Goal: Transaction & Acquisition: Purchase product/service

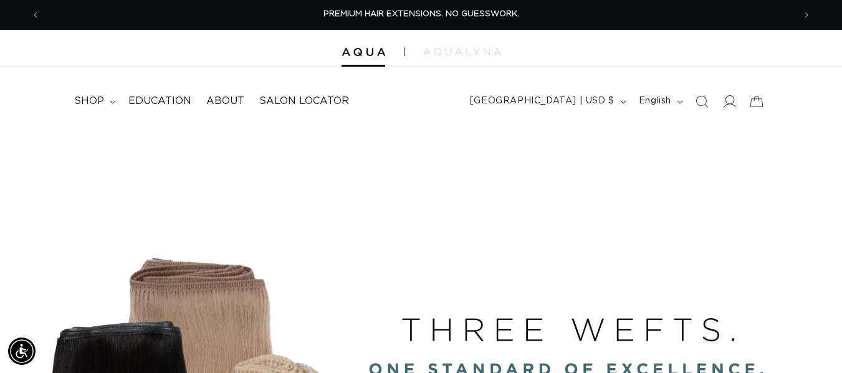
click at [731, 105] on icon at bounding box center [729, 101] width 13 height 13
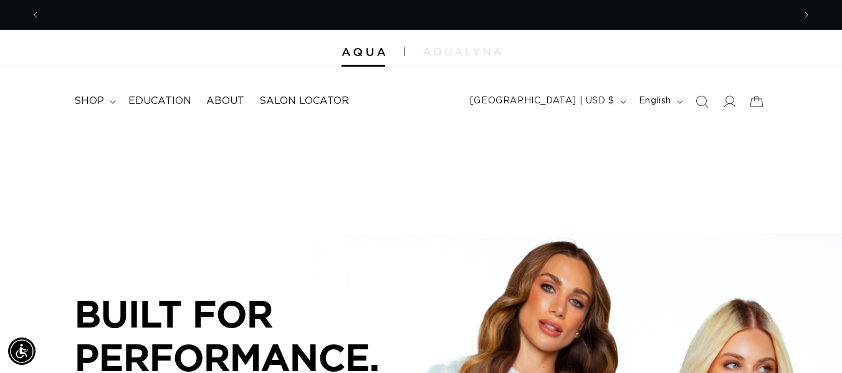
scroll to position [0, 754]
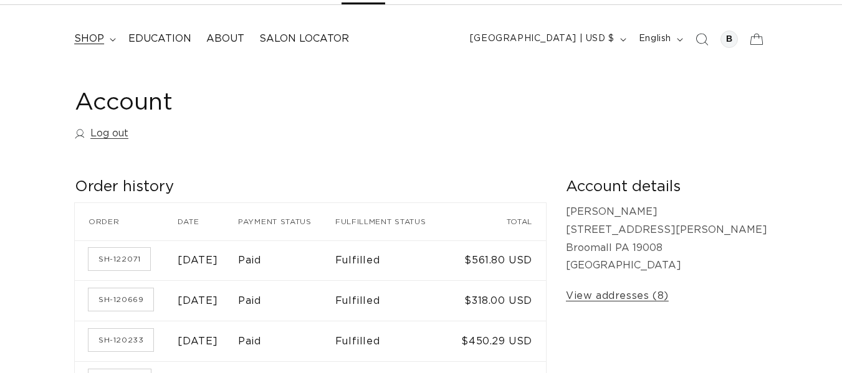
click at [102, 36] on span "shop" at bounding box center [89, 38] width 30 height 13
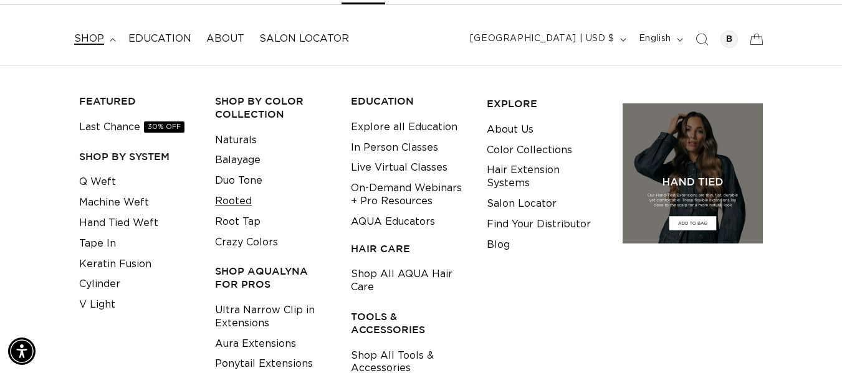
scroll to position [0, 1508]
click at [247, 201] on link "Rooted" at bounding box center [233, 201] width 37 height 21
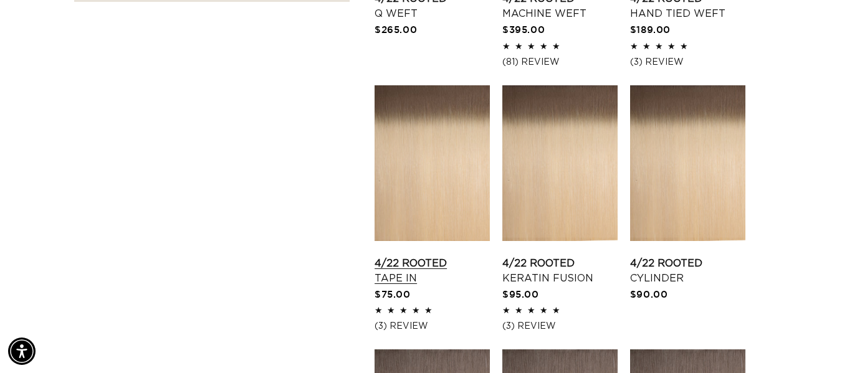
scroll to position [0, 1508]
click at [428, 256] on link "4/22 Rooted Tape In" at bounding box center [432, 271] width 115 height 30
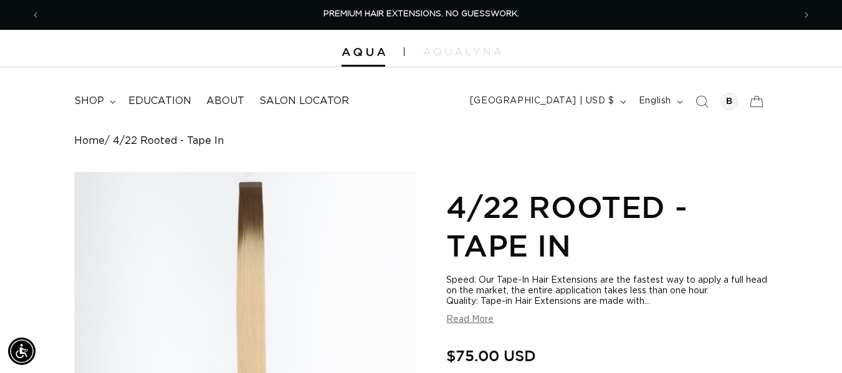
drag, startPoint x: 97, startPoint y: 91, endPoint x: 109, endPoint y: 130, distance: 40.6
click at [96, 91] on summary "shop" at bounding box center [94, 101] width 54 height 28
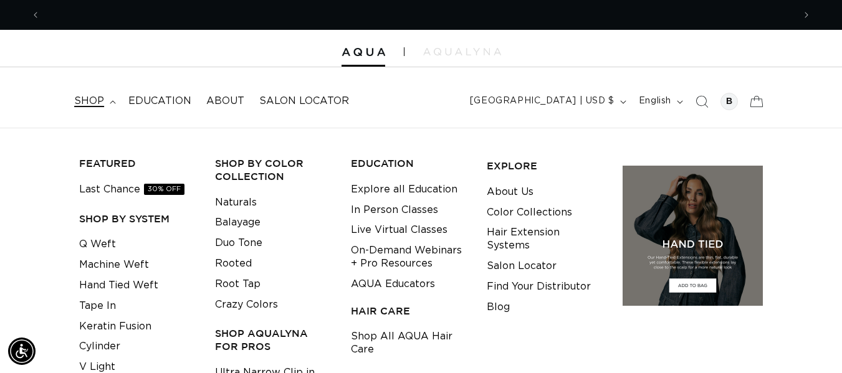
scroll to position [0, 754]
click at [121, 304] on li "Tape In" at bounding box center [137, 306] width 117 height 21
click at [97, 306] on link "Tape In" at bounding box center [97, 306] width 37 height 21
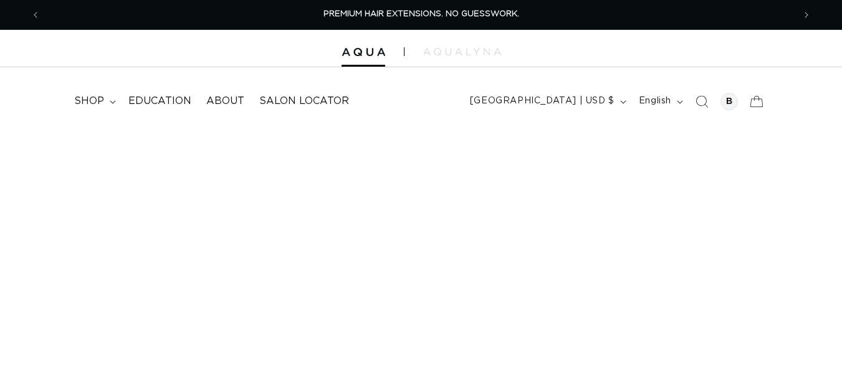
checkbox input "true"
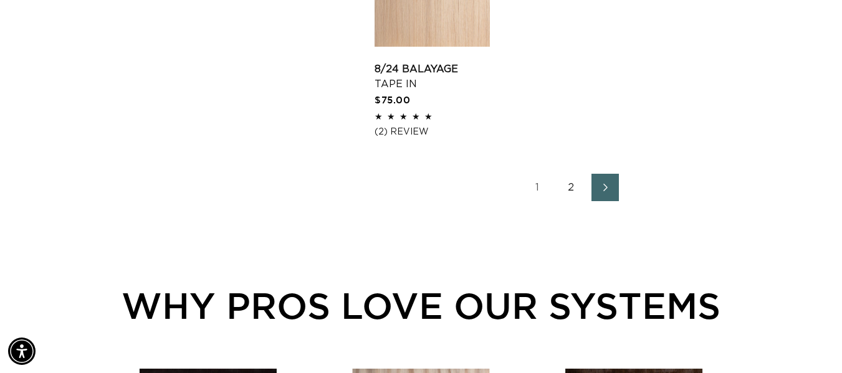
scroll to position [0, 1508]
click at [568, 189] on link "2" at bounding box center [571, 187] width 27 height 27
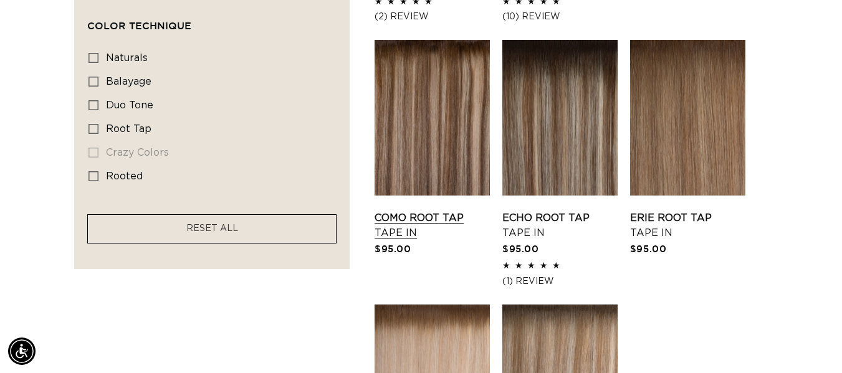
scroll to position [0, 1508]
click at [418, 211] on link "Como Root Tap Tape In" at bounding box center [432, 226] width 115 height 30
click at [564, 211] on link "Echo Root Tap Tape In" at bounding box center [560, 226] width 115 height 30
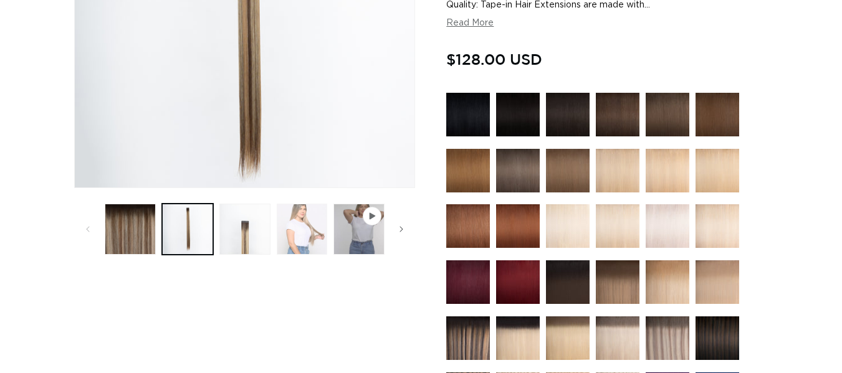
scroll to position [0, 754]
click at [319, 212] on button "Load image 4 in gallery view" at bounding box center [302, 229] width 51 height 51
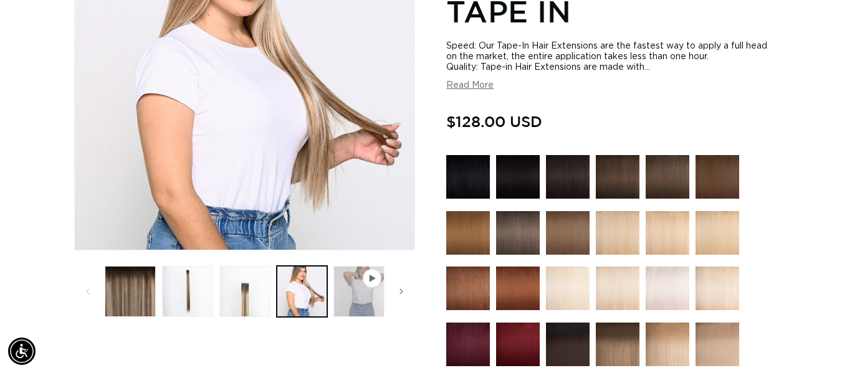
scroll to position [0, 0]
click at [248, 291] on button "Load image 3 in gallery view" at bounding box center [244, 291] width 51 height 51
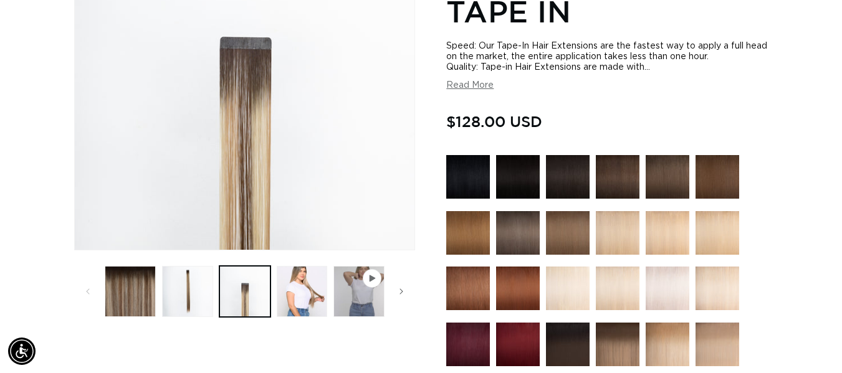
scroll to position [0, 1508]
click at [130, 292] on button "Load image 1 in gallery view" at bounding box center [130, 291] width 51 height 51
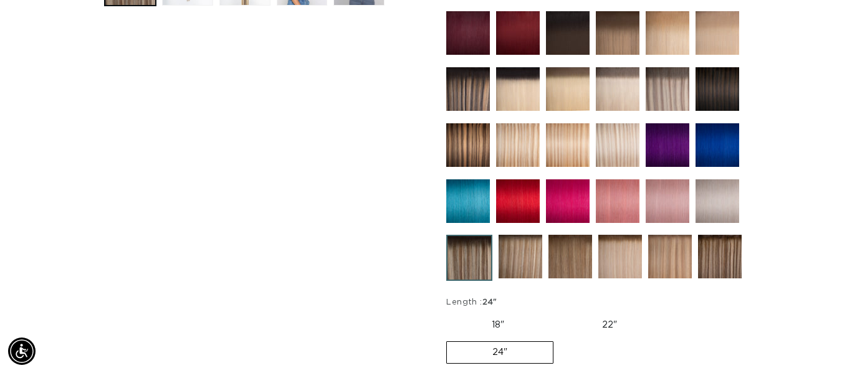
scroll to position [0, 754]
click at [731, 263] on img at bounding box center [720, 257] width 44 height 44
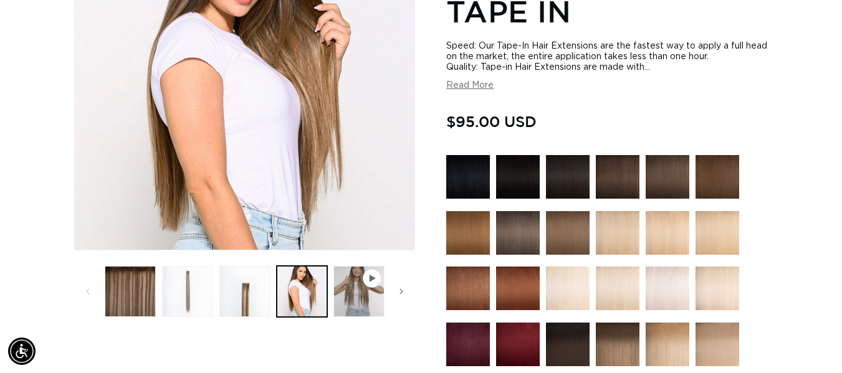
click at [186, 289] on button "Load image 2 in gallery view" at bounding box center [187, 291] width 51 height 51
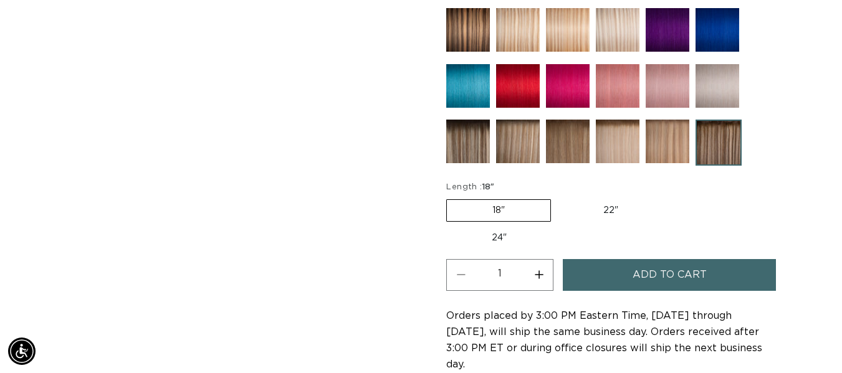
scroll to position [671, 0]
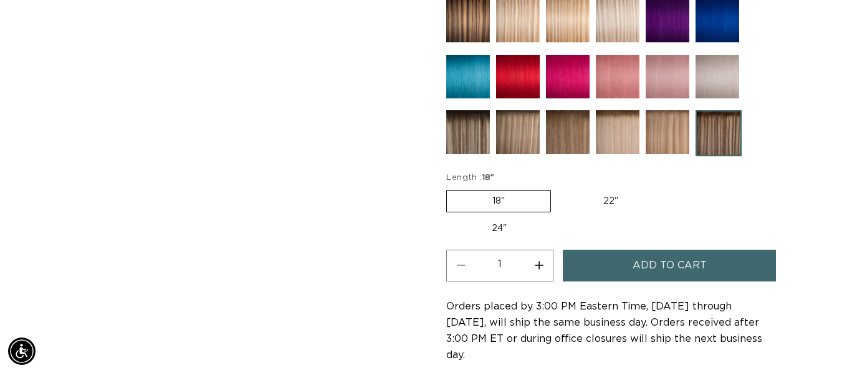
click at [503, 219] on label "24" Variant sold out or unavailable" at bounding box center [499, 228] width 106 height 21
click at [670, 188] on input "24" Variant sold out or unavailable" at bounding box center [670, 188] width 1 height 1
radio input "true"
click at [540, 272] on button "Increase quantity for Como Root Tap - Tape In" at bounding box center [539, 266] width 28 height 32
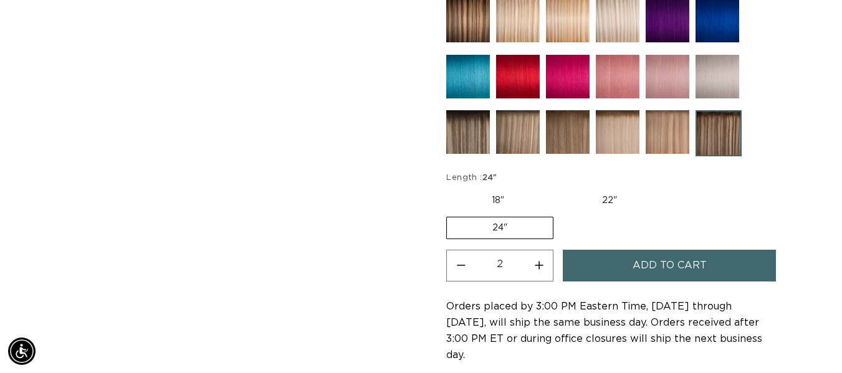
click at [540, 270] on button "Increase quantity for Como Root Tap - Tape In" at bounding box center [539, 266] width 28 height 32
click at [459, 266] on button "Decrease quantity for Como Root Tap - Tape In" at bounding box center [461, 266] width 28 height 32
type input "2"
click at [639, 264] on span "Add to cart" at bounding box center [670, 266] width 74 height 32
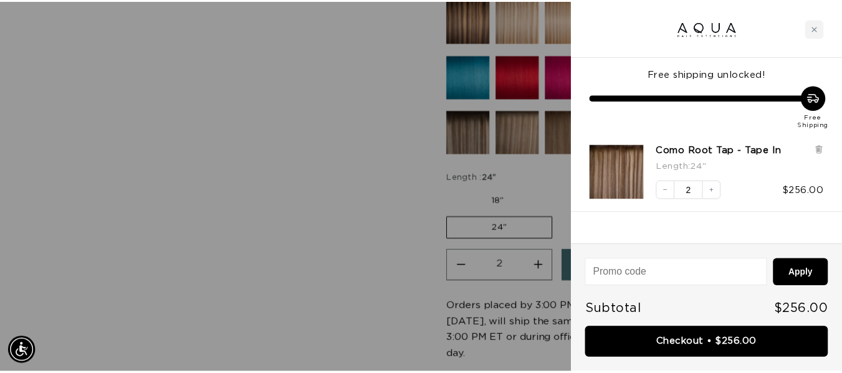
scroll to position [0, 0]
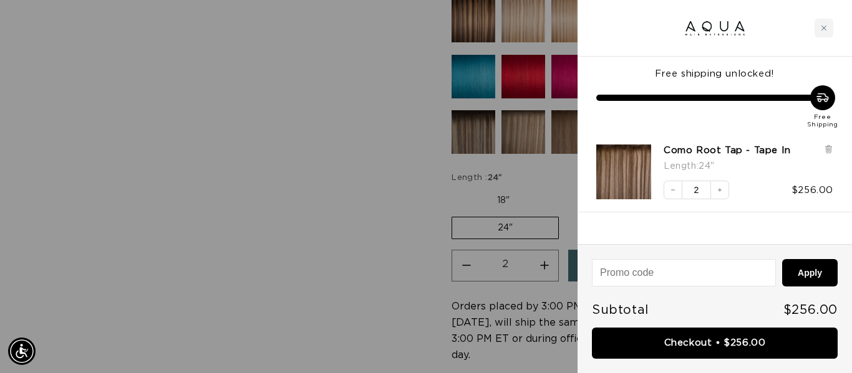
click at [181, 133] on div at bounding box center [426, 186] width 852 height 373
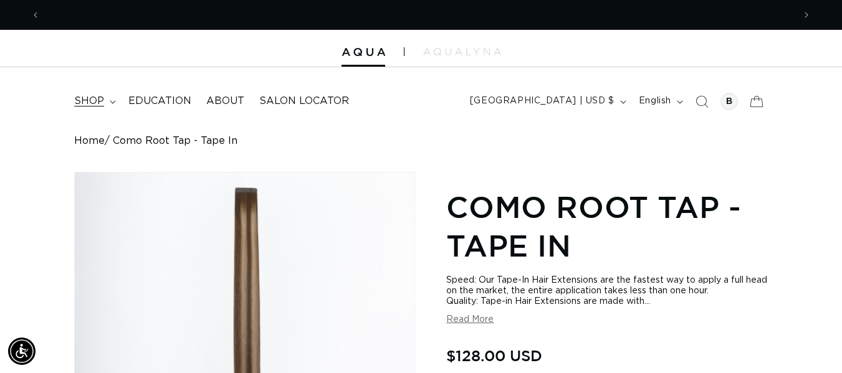
click at [99, 94] on summary "shop" at bounding box center [94, 101] width 54 height 28
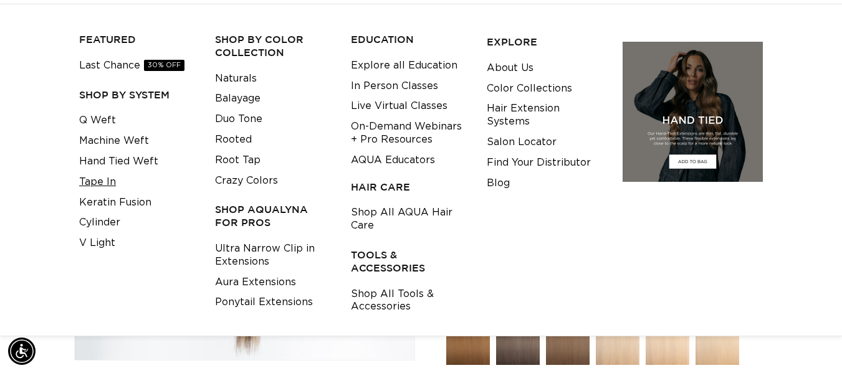
scroll to position [125, 0]
click at [103, 180] on link "Tape In" at bounding box center [97, 181] width 37 height 21
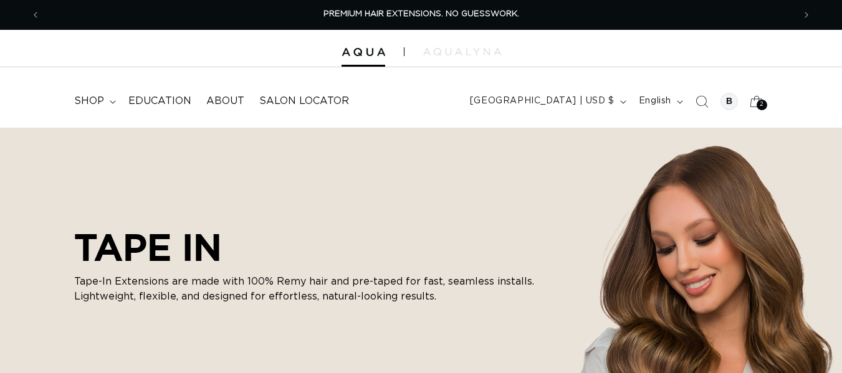
scroll to position [561, 0]
click at [91, 100] on span "shop" at bounding box center [89, 101] width 30 height 13
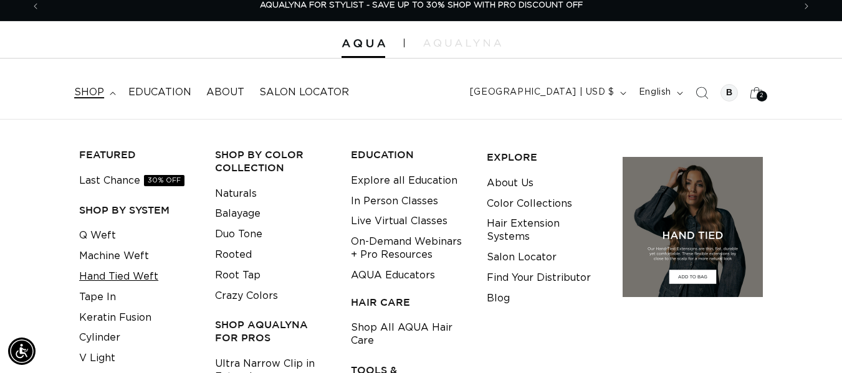
scroll to position [62, 0]
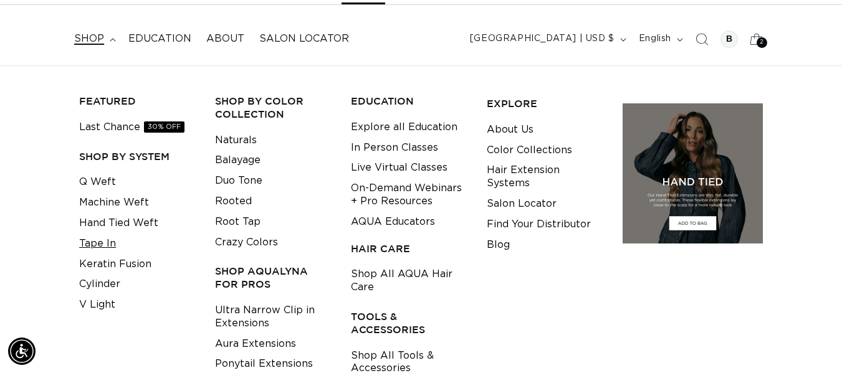
click at [97, 242] on link "Tape In" at bounding box center [97, 244] width 37 height 21
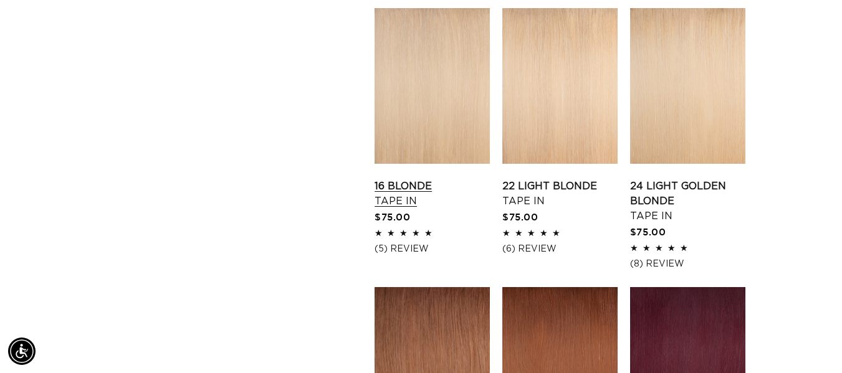
scroll to position [0, 754]
click at [428, 179] on link "16 Blonde Tape In" at bounding box center [432, 194] width 115 height 30
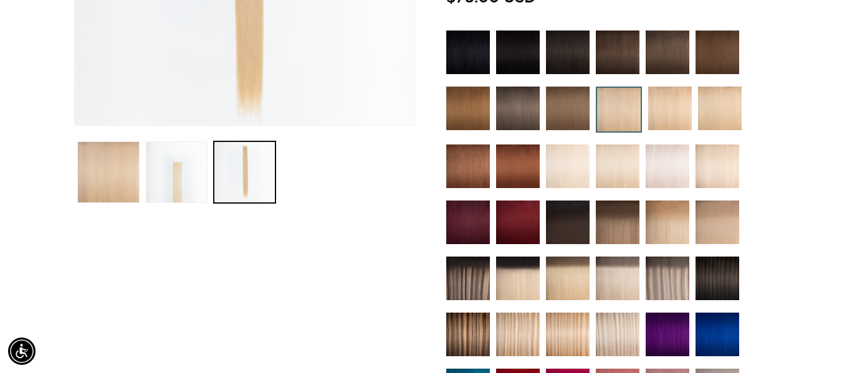
scroll to position [0, 1508]
click at [622, 161] on img at bounding box center [618, 167] width 44 height 44
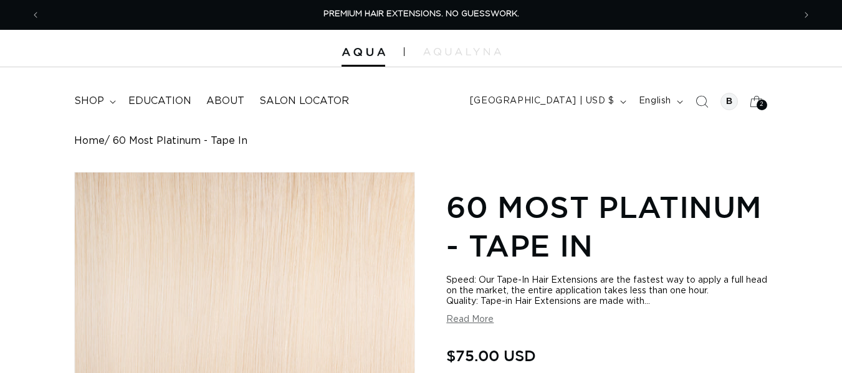
scroll to position [374, 0]
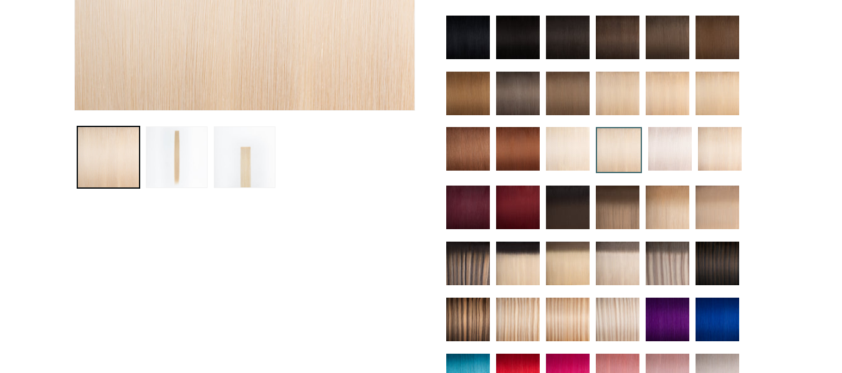
click at [725, 199] on img at bounding box center [718, 208] width 44 height 44
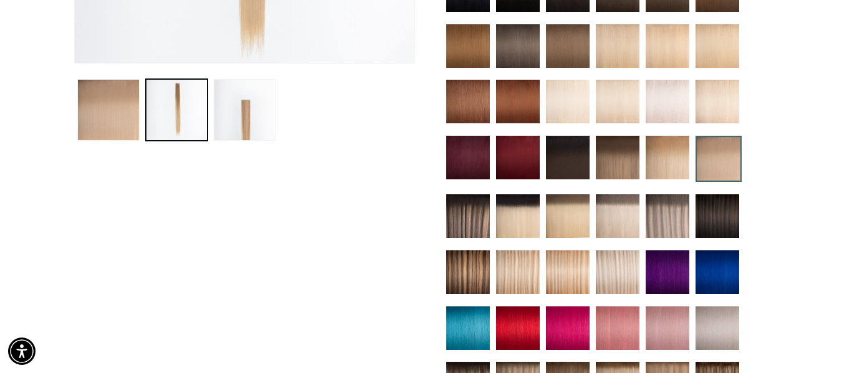
scroll to position [0, 1508]
click at [683, 203] on img at bounding box center [668, 217] width 44 height 44
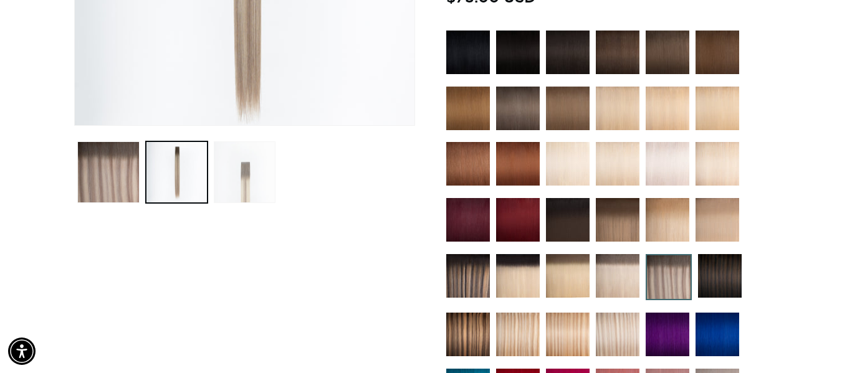
click at [247, 175] on button "Load image 3 in gallery view" at bounding box center [245, 173] width 62 height 62
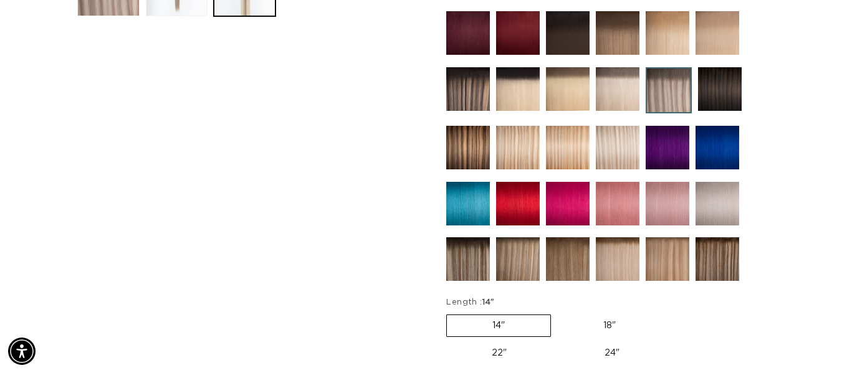
drag, startPoint x: 610, startPoint y: 145, endPoint x: 325, endPoint y: 132, distance: 284.7
click at [612, 145] on img at bounding box center [618, 148] width 44 height 44
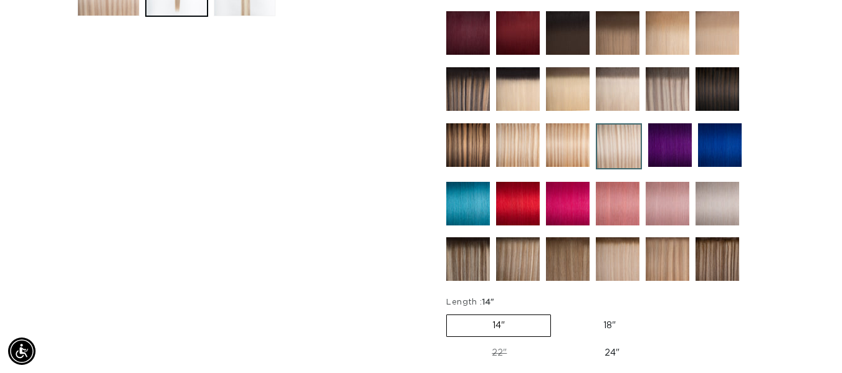
scroll to position [0, 1508]
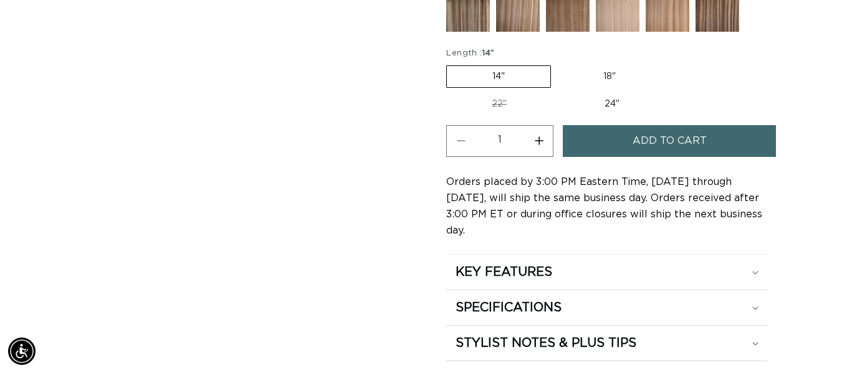
click at [614, 99] on label "24" Variant sold out or unavailable" at bounding box center [612, 104] width 106 height 21
click at [559, 92] on input "24" Variant sold out or unavailable" at bounding box center [559, 91] width 1 height 1
radio input "true"
click at [622, 139] on button "Add to cart" at bounding box center [669, 141] width 213 height 32
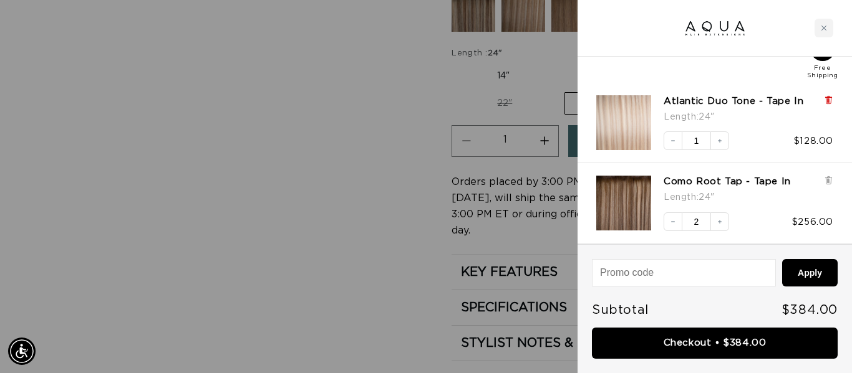
scroll to position [0, 1526]
click at [826, 99] on icon at bounding box center [828, 99] width 9 height 9
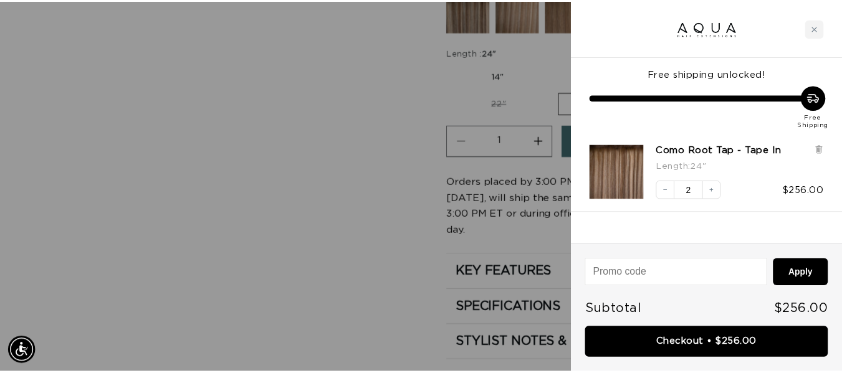
scroll to position [0, 0]
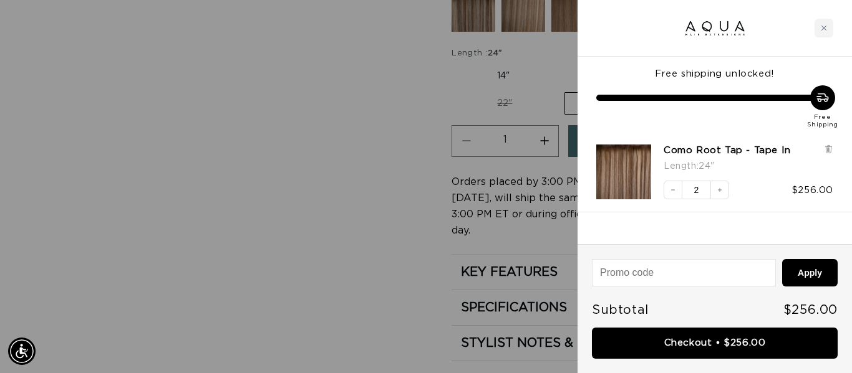
click at [446, 83] on div at bounding box center [426, 186] width 852 height 373
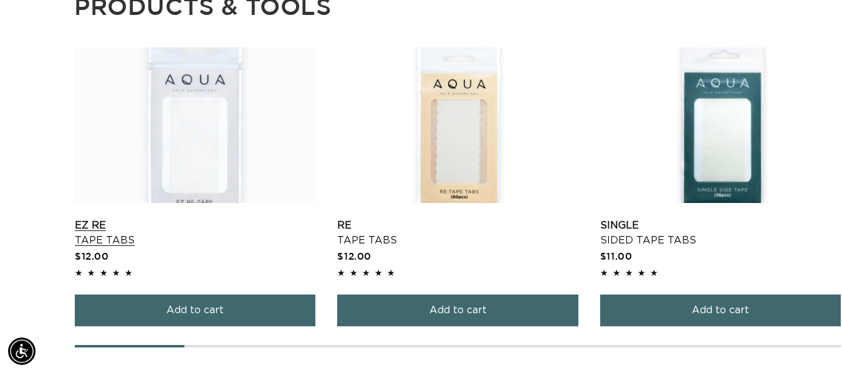
click at [162, 295] on button "Add to cart" at bounding box center [195, 311] width 241 height 32
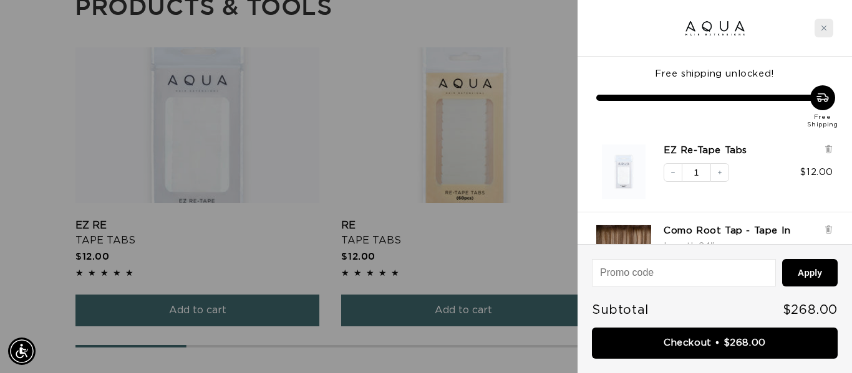
click at [817, 28] on div "Close cart" at bounding box center [823, 28] width 19 height 19
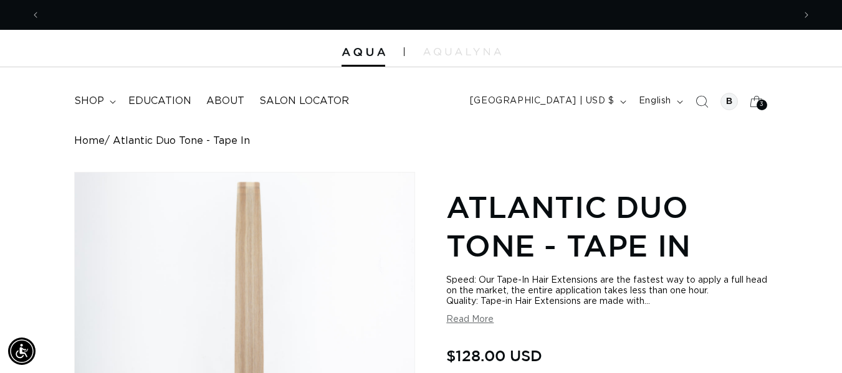
scroll to position [0, 1508]
click at [100, 98] on span "shop" at bounding box center [89, 101] width 30 height 13
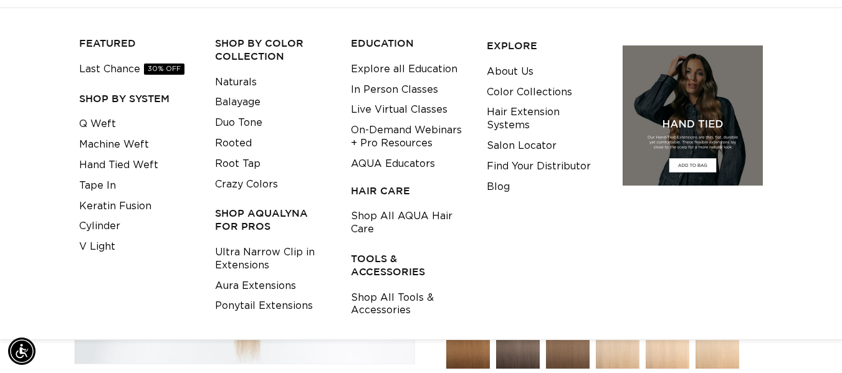
scroll to position [0, 0]
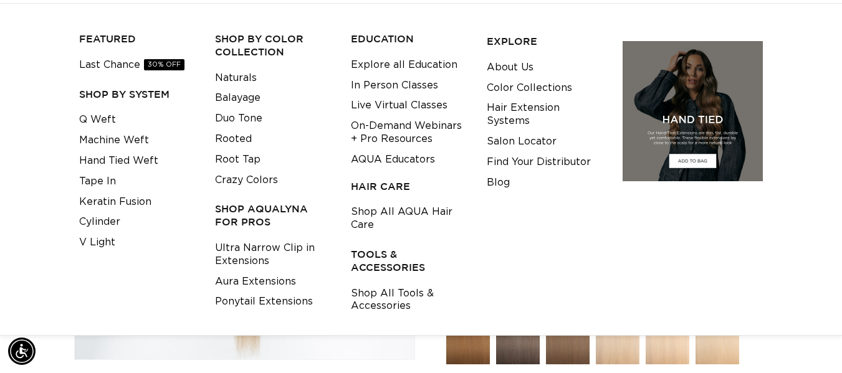
click at [370, 186] on h3 "HAIR CARE" at bounding box center [409, 186] width 117 height 13
click at [374, 301] on link "Shop All Tools & Accessories" at bounding box center [409, 301] width 117 height 34
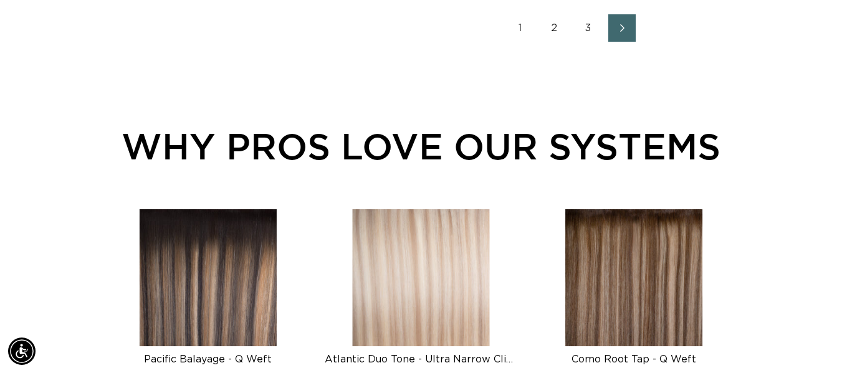
scroll to position [0, 1508]
click at [554, 32] on link "2" at bounding box center [554, 27] width 27 height 27
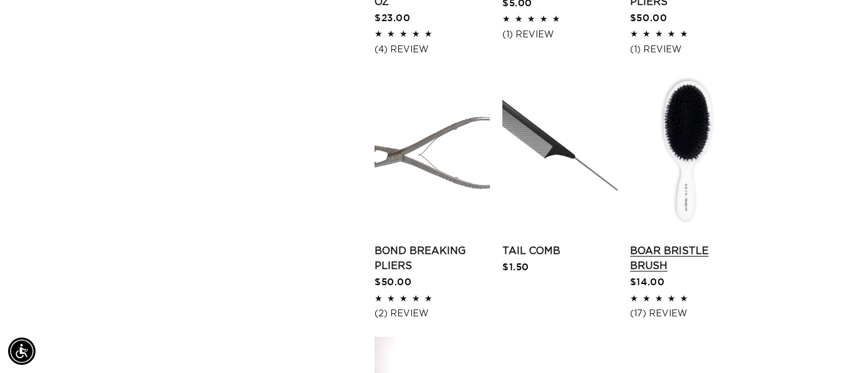
scroll to position [0, 754]
click at [706, 244] on link "Boar Bristle Brush" at bounding box center [687, 259] width 115 height 30
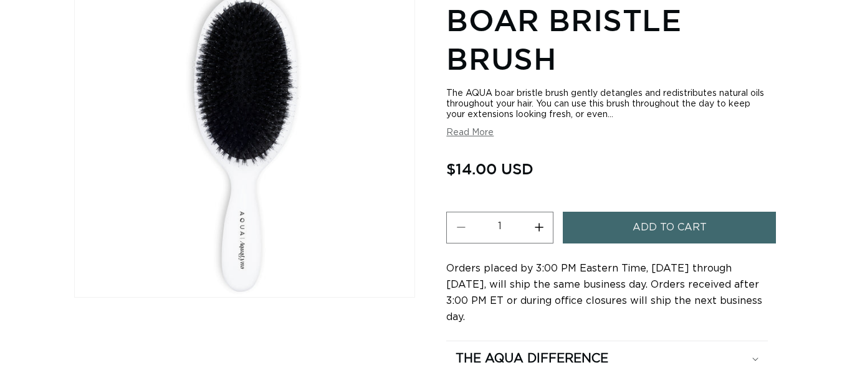
scroll to position [187, 0]
click at [538, 231] on button "Increase quantity for Boar Bristle Brush" at bounding box center [539, 228] width 28 height 32
click at [539, 231] on button "Increase quantity for Boar Bristle Brush" at bounding box center [539, 228] width 28 height 32
type input "3"
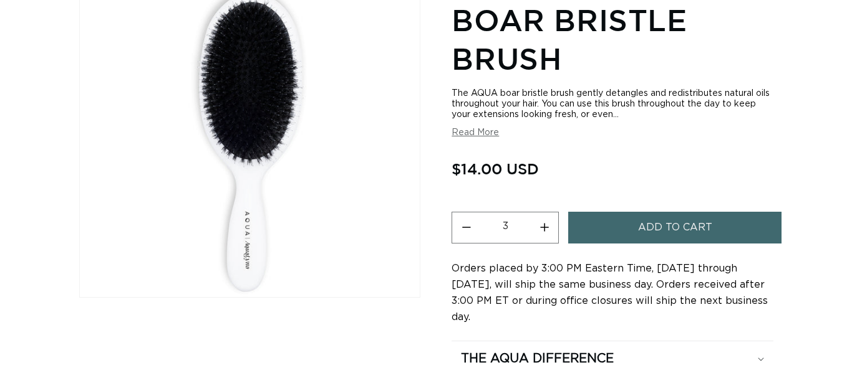
scroll to position [0, 0]
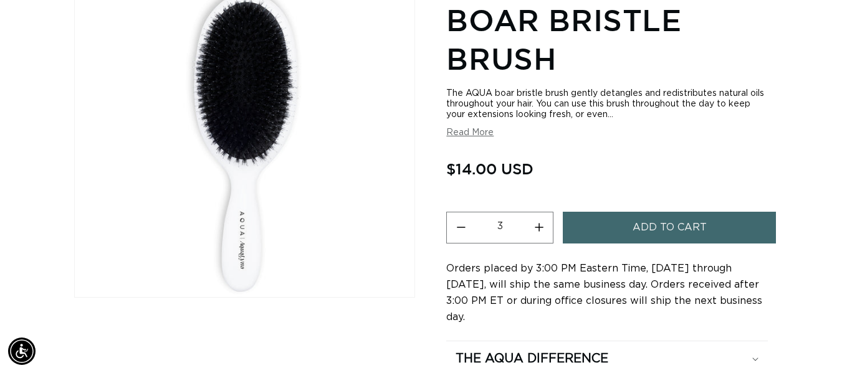
click at [642, 223] on span "Add to cart" at bounding box center [670, 228] width 74 height 32
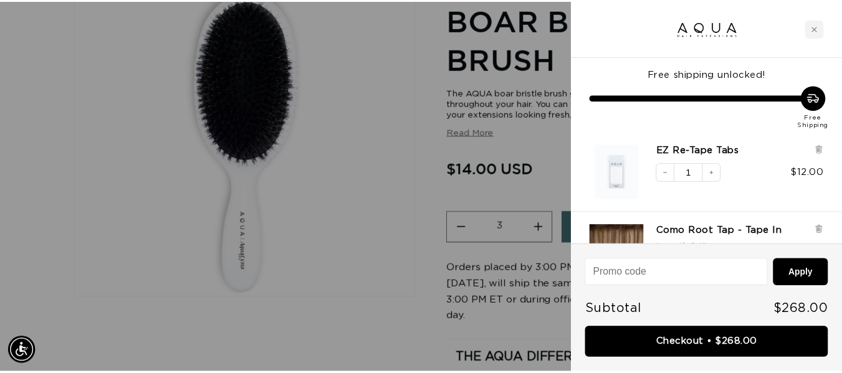
scroll to position [0, 1526]
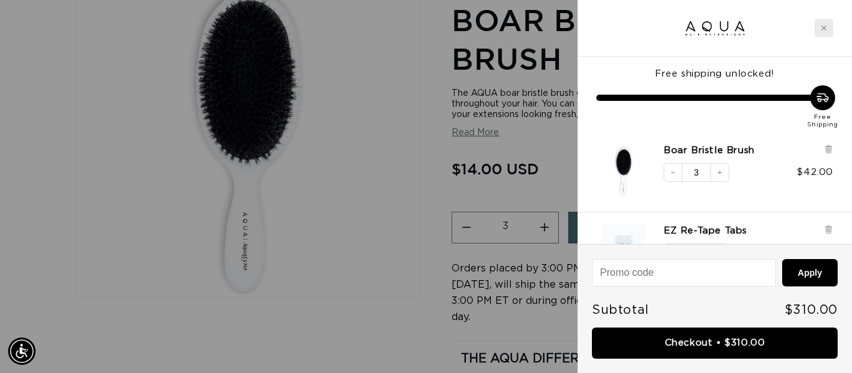
click at [827, 26] on div "Close cart" at bounding box center [823, 28] width 19 height 19
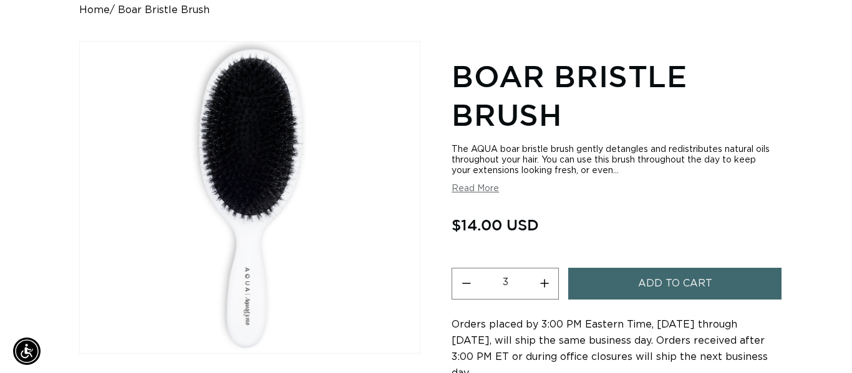
scroll to position [0, 0]
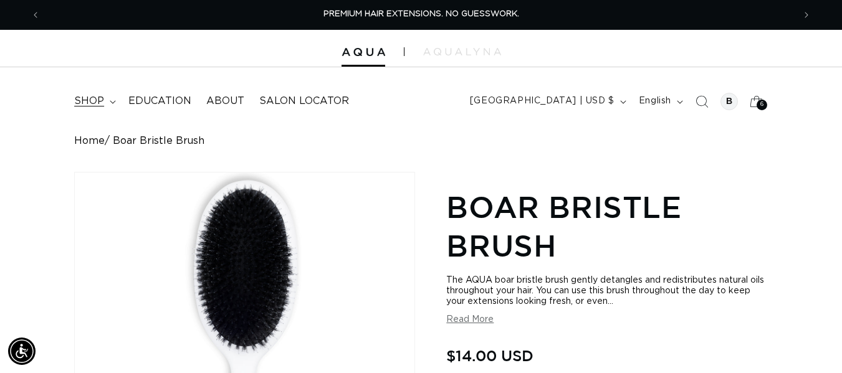
click at [88, 95] on span "shop" at bounding box center [89, 101] width 30 height 13
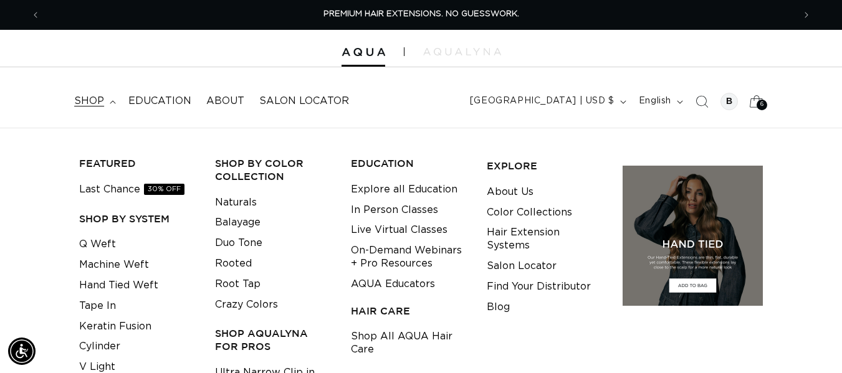
click at [761, 101] on span "6" at bounding box center [763, 105] width 4 height 11
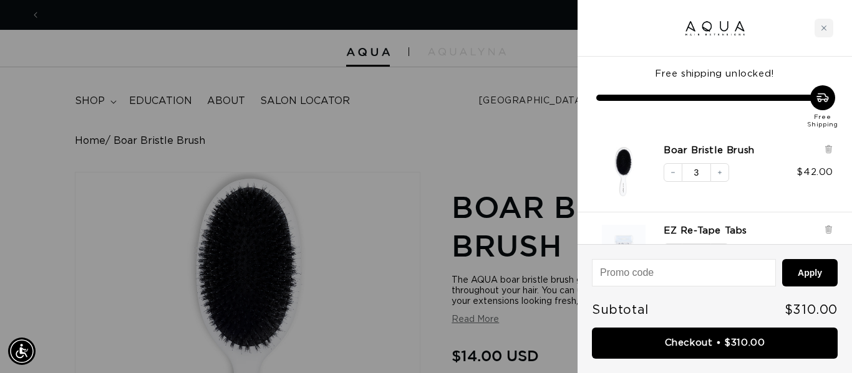
scroll to position [0, 1526]
